Goal: Information Seeking & Learning: Learn about a topic

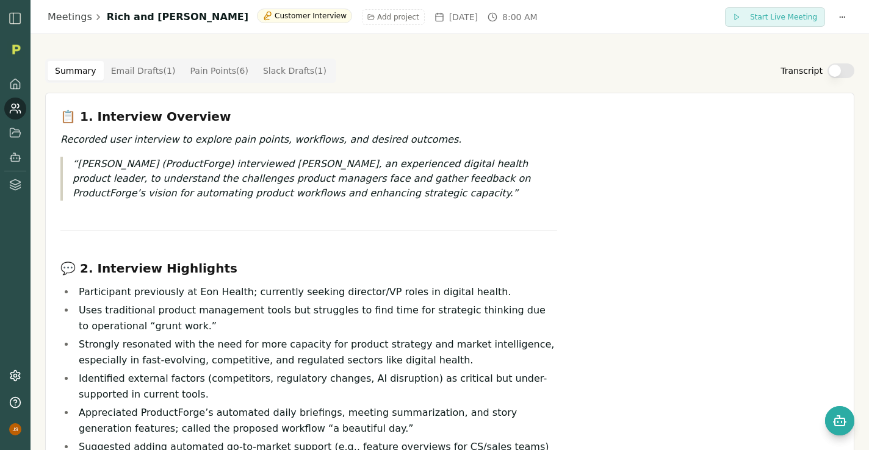
click at [13, 49] on img at bounding box center [16, 49] width 18 height 18
click at [13, 17] on img "button" at bounding box center [15, 18] width 15 height 15
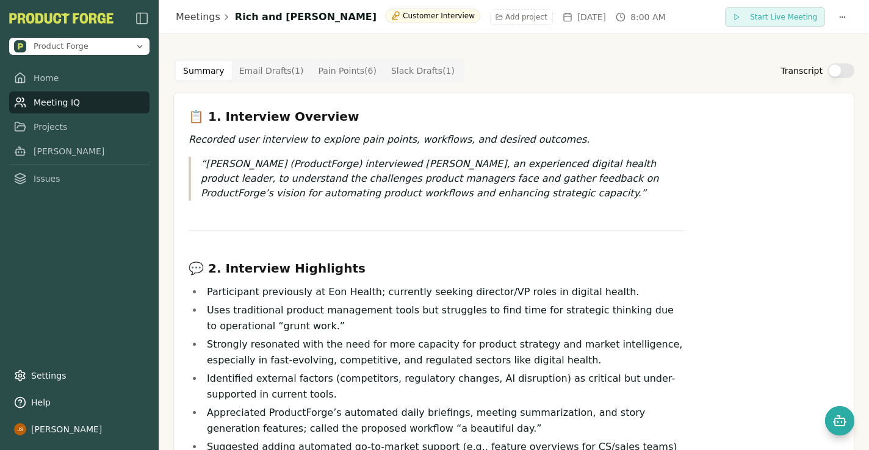
click at [337, 182] on p "Rich Theil (ProductForge) interviewed Ranjit Kher, an experienced digital healt…" at bounding box center [443, 179] width 484 height 44
drag, startPoint x: 275, startPoint y: 21, endPoint x: 320, endPoint y: 19, distance: 45.2
click at [320, 19] on h1 "Rich and Ranjit Kehr" at bounding box center [306, 17] width 142 height 15
click at [278, 18] on h1 "Rich and Ranjit Kehr" at bounding box center [306, 17] width 142 height 15
drag, startPoint x: 273, startPoint y: 17, endPoint x: 352, endPoint y: 18, distance: 79.3
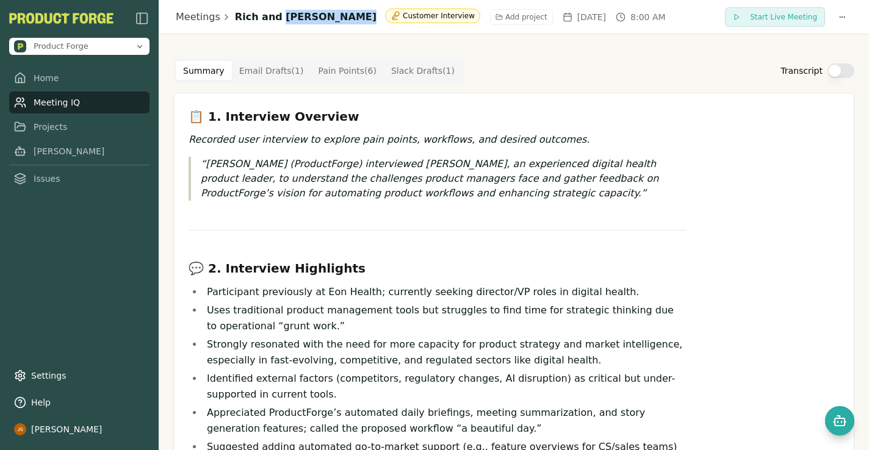
click at [352, 18] on div "Meetings Rich and Ranjit Kehr Customer Interview Add project Mon, Jul 21, 2025 …" at bounding box center [421, 17] width 490 height 16
copy h1 "Ranjit Kehr"
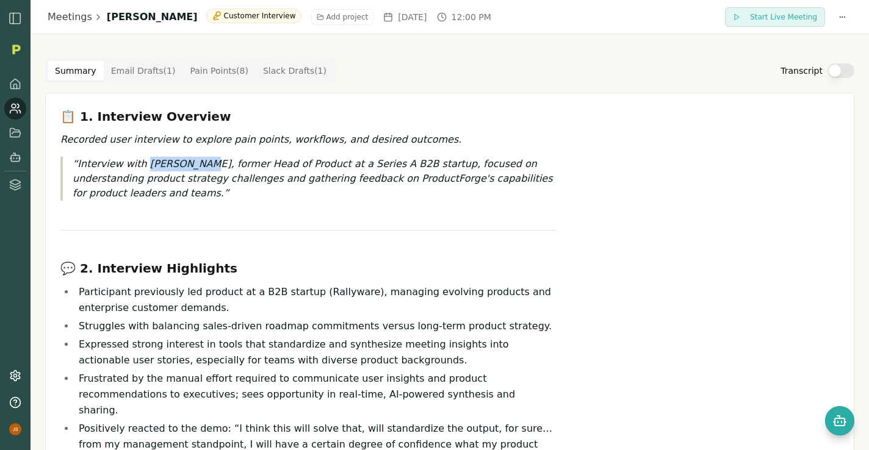
drag, startPoint x: 143, startPoint y: 164, endPoint x: 198, endPoint y: 163, distance: 54.3
click at [198, 163] on p "Interview with Kaiser Chan, former Head of Product at a Series A B2B startup, f…" at bounding box center [315, 179] width 484 height 44
copy p "Kaiser Chan"
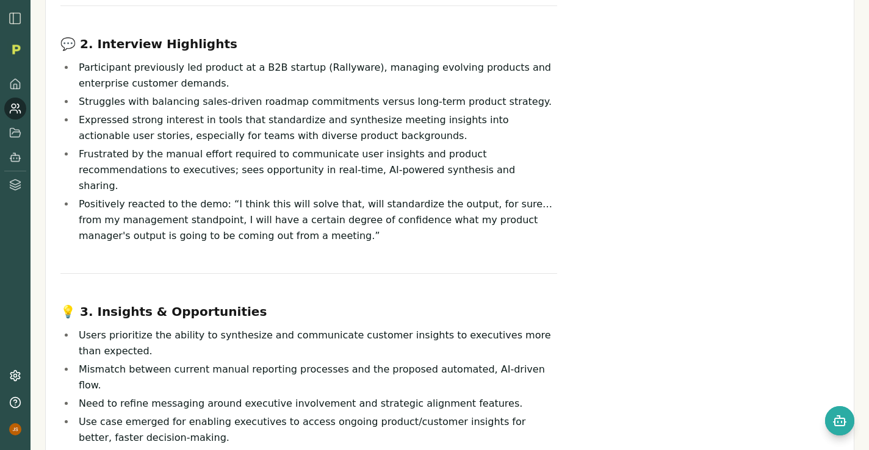
scroll to position [233, 0]
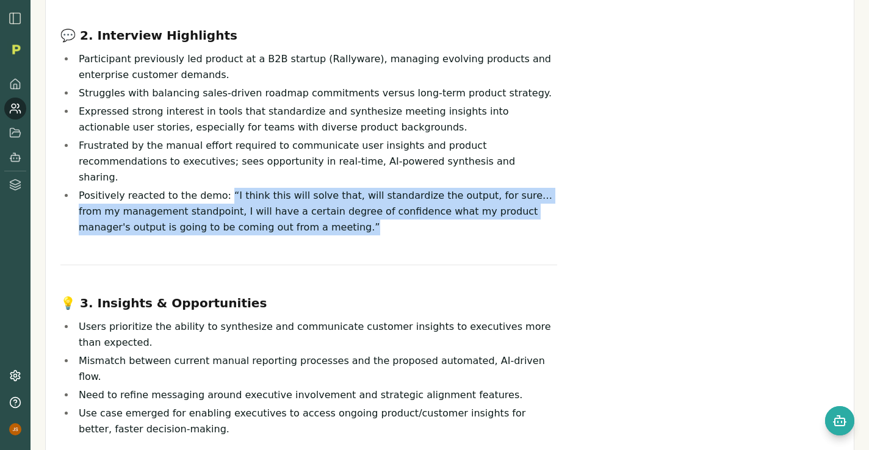
drag, startPoint x: 282, startPoint y: 209, endPoint x: 218, endPoint y: 182, distance: 68.9
click at [218, 188] on li "Positively reacted to the demo: “I think this will solve that, will standardize…" at bounding box center [316, 212] width 482 height 48
click at [237, 188] on li "Positively reacted to the demo: “I think this will solve that, will standardize…" at bounding box center [316, 212] width 482 height 48
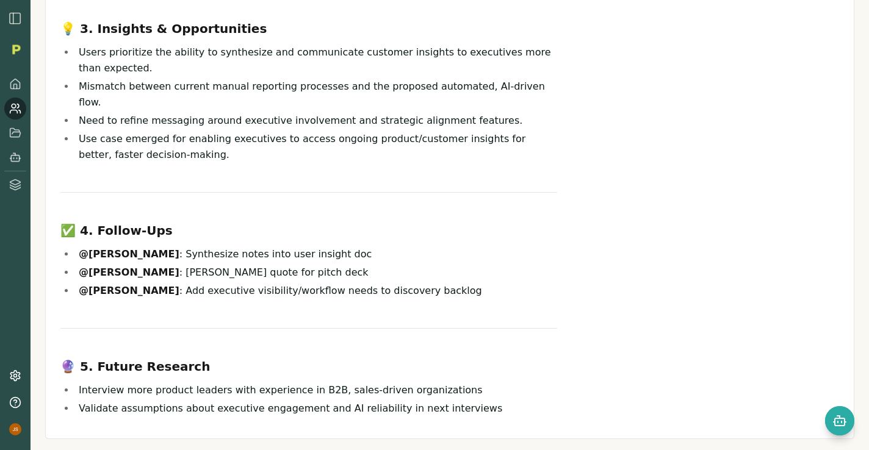
scroll to position [514, 0]
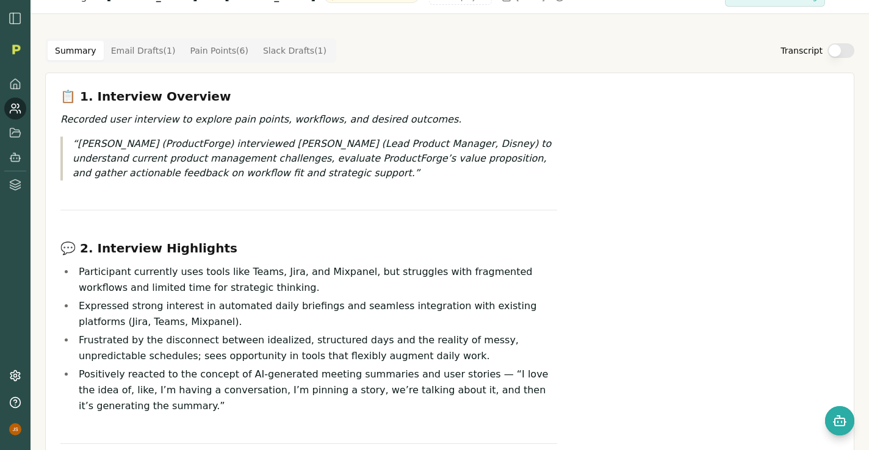
scroll to position [19, 0]
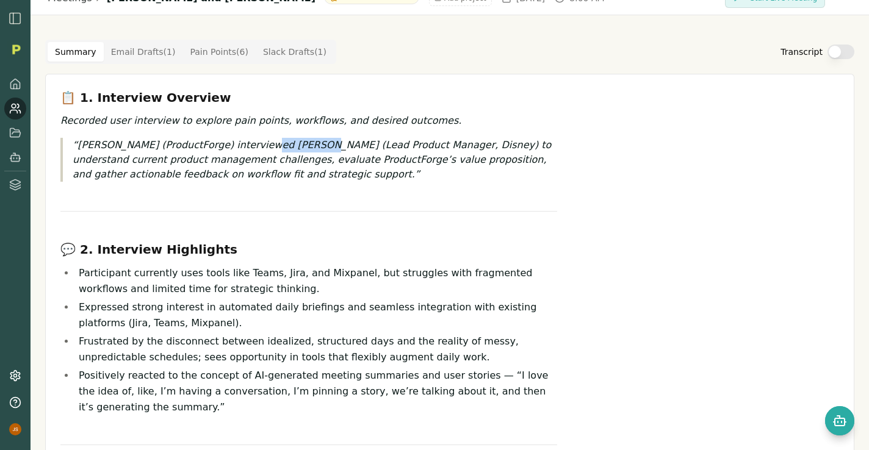
drag, startPoint x: 253, startPoint y: 146, endPoint x: 302, endPoint y: 147, distance: 48.8
click at [302, 147] on p "[PERSON_NAME] (ProductForge) interviewed [PERSON_NAME] (Lead Product Manager, D…" at bounding box center [315, 160] width 484 height 44
copy p "[PERSON_NAME]"
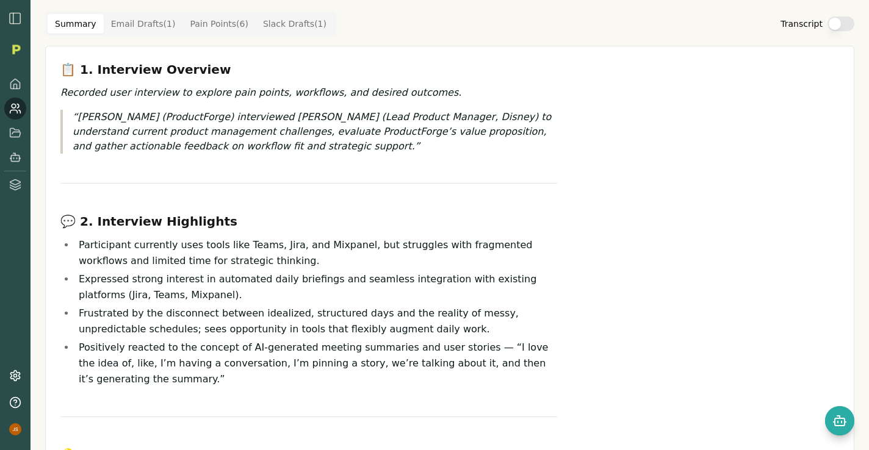
scroll to position [0, 0]
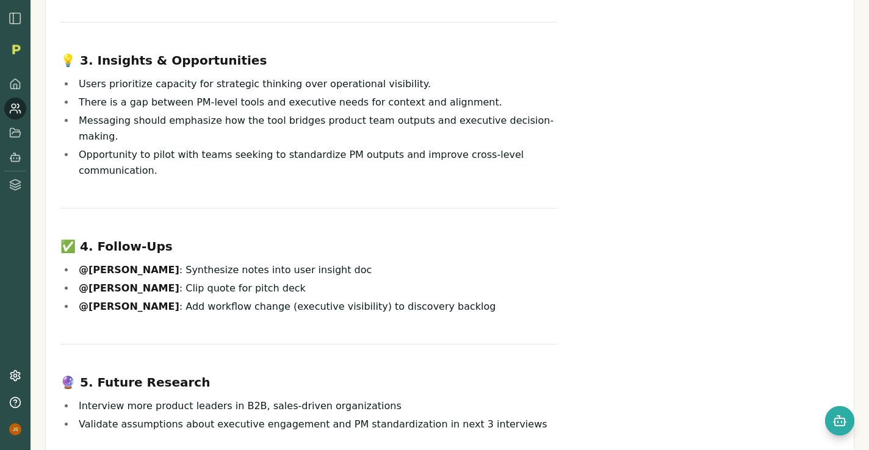
scroll to position [477, 0]
